Goal: Check status: Check status

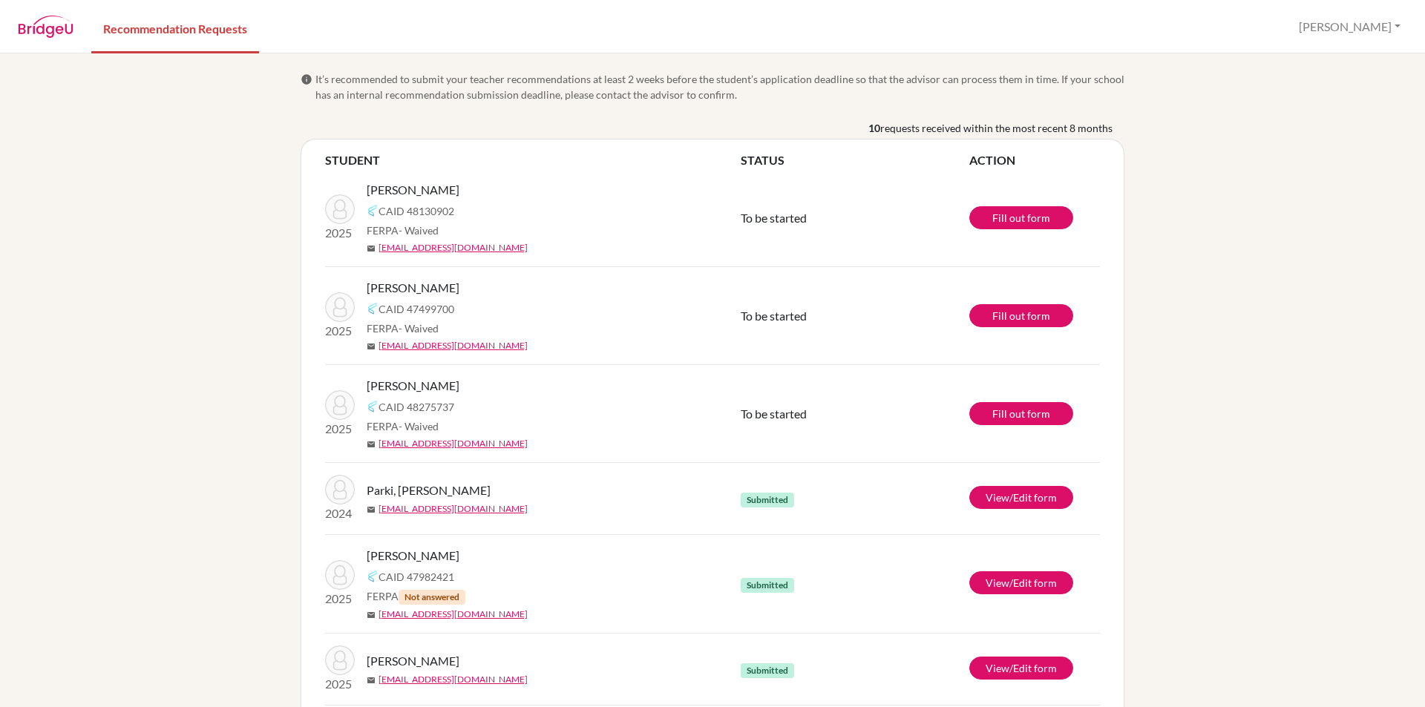
click at [190, 286] on div "info It’s recommended to submit your teacher recommendations at least 2 weeks b…" at bounding box center [712, 380] width 1425 height 654
drag, startPoint x: 211, startPoint y: 400, endPoint x: 206, endPoint y: 364, distance: 36.0
click at [210, 399] on div "info It’s recommended to submit your teacher recommendations at least 2 weeks b…" at bounding box center [712, 380] width 1425 height 654
click at [206, 364] on div "info It’s recommended to submit your teacher recommendations at least 2 weeks b…" at bounding box center [712, 380] width 1425 height 654
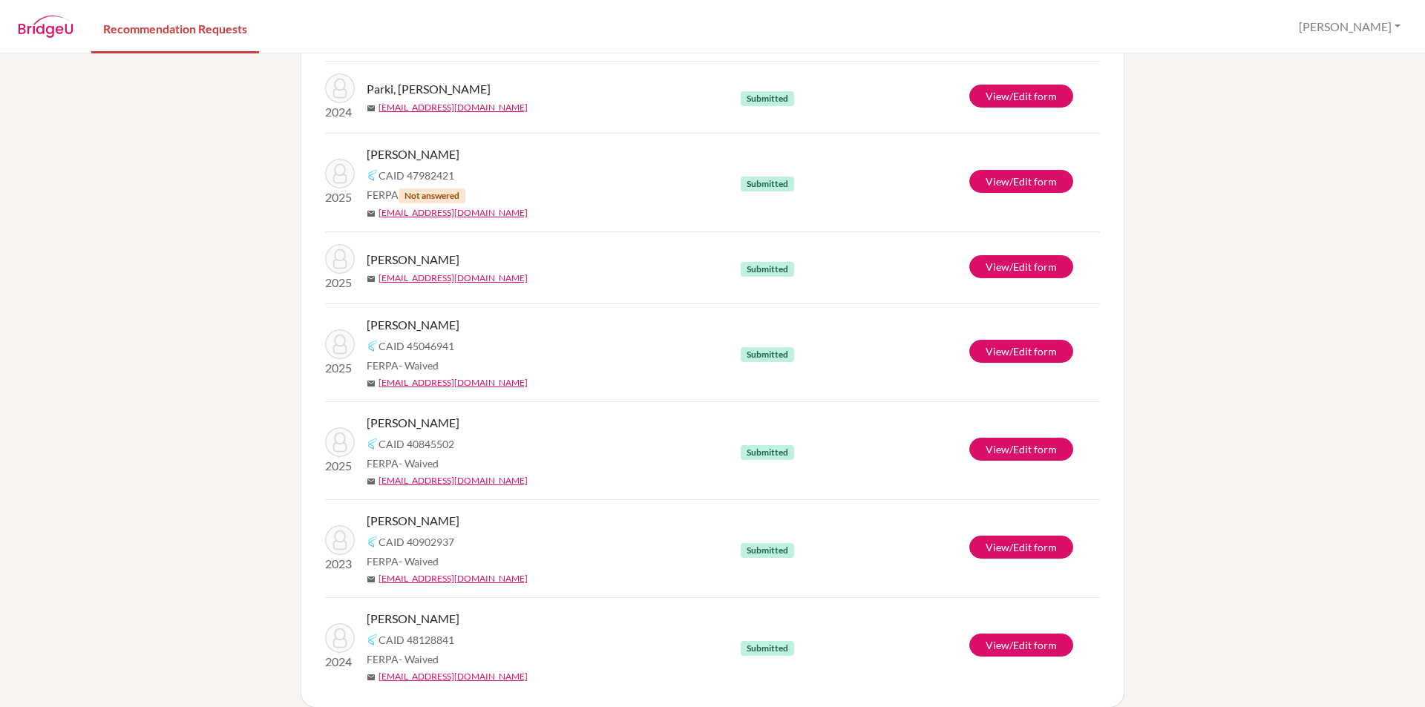
scroll to position [420, 0]
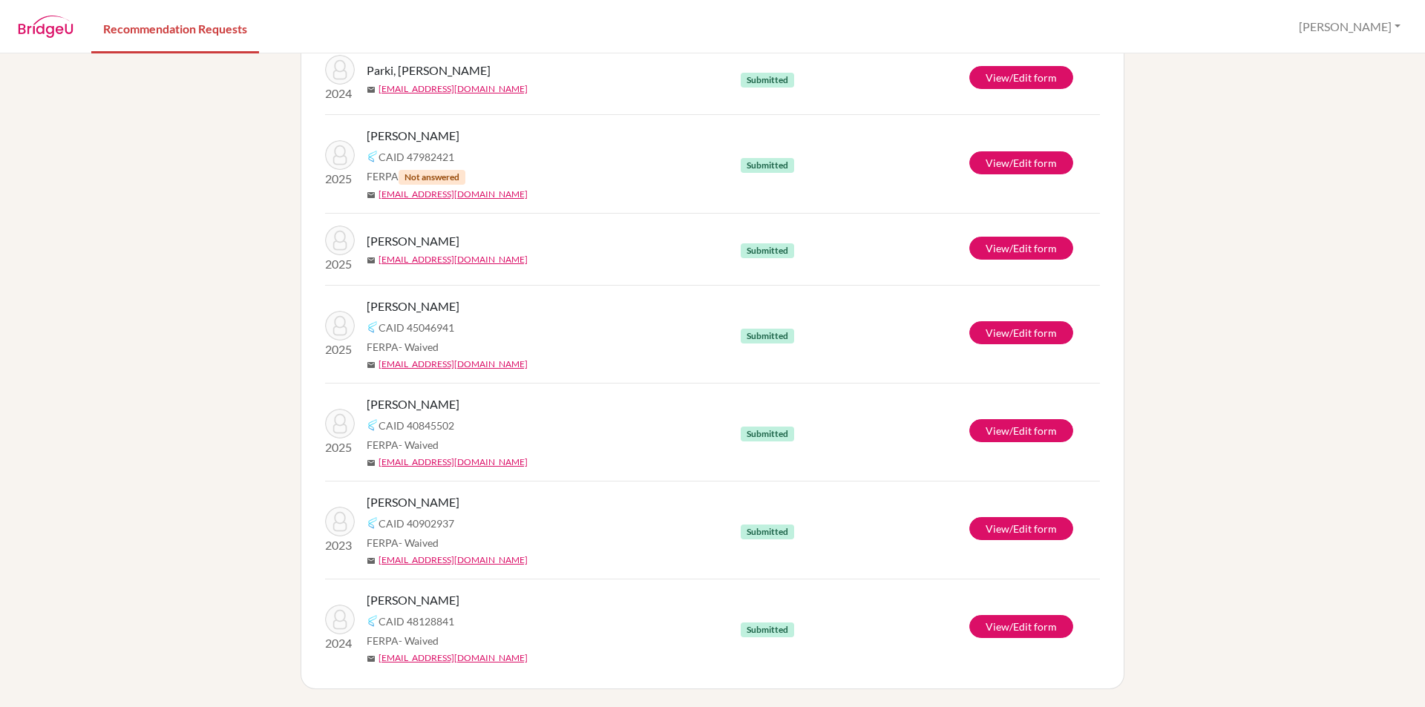
click at [384, 522] on span "CAID 40902937" at bounding box center [416, 524] width 76 height 16
click at [211, 460] on div "info It’s recommended to submit your teacher recommendations at least 2 weeks b…" at bounding box center [712, 380] width 1425 height 654
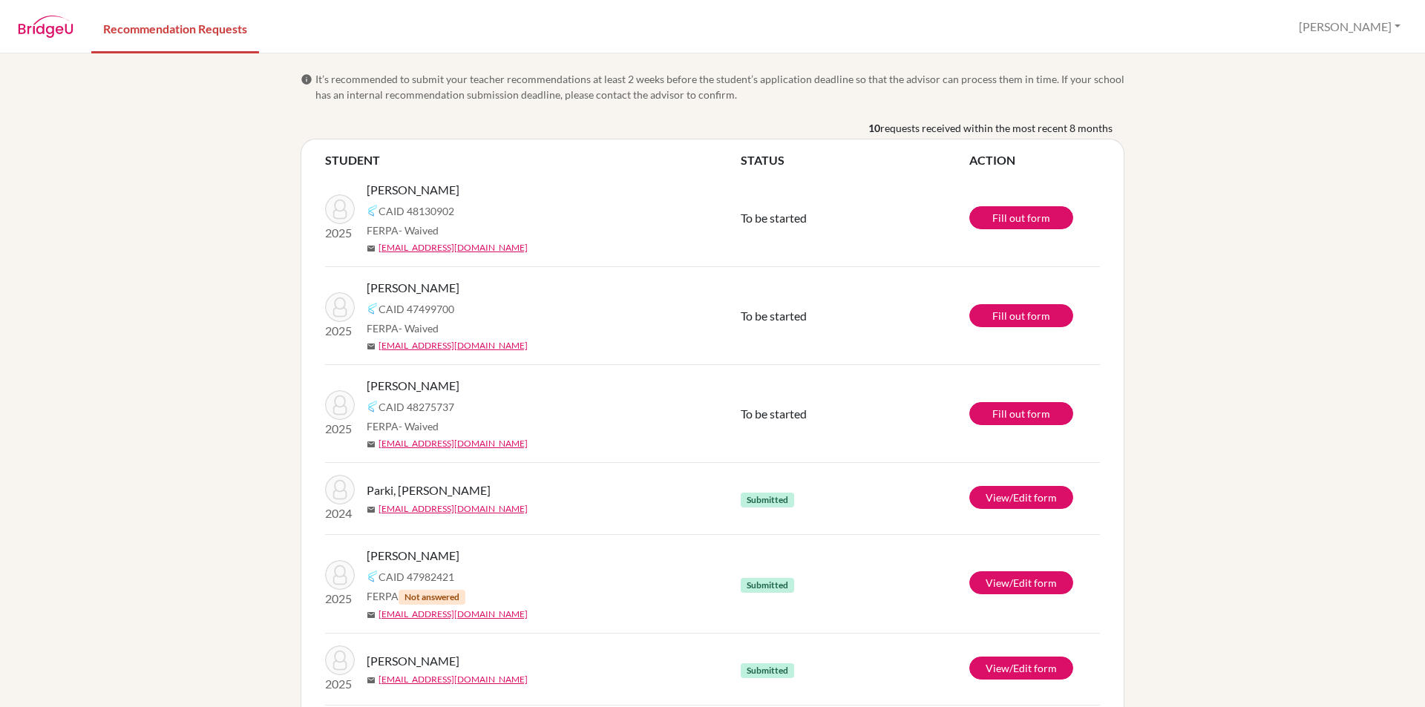
click at [184, 203] on div "info It’s recommended to submit your teacher recommendations at least 2 weeks b…" at bounding box center [712, 380] width 1425 height 654
drag, startPoint x: 182, startPoint y: 307, endPoint x: 180, endPoint y: 272, distance: 35.0
click at [182, 305] on div "info It’s recommended to submit your teacher recommendations at least 2 weeks b…" at bounding box center [712, 380] width 1425 height 654
click at [180, 258] on div "info It’s recommended to submit your teacher recommendations at least 2 weeks b…" at bounding box center [712, 380] width 1425 height 654
click at [114, 375] on div "info It’s recommended to submit your teacher recommendations at least 2 weeks b…" at bounding box center [712, 380] width 1425 height 654
